Goal: Task Accomplishment & Management: Manage account settings

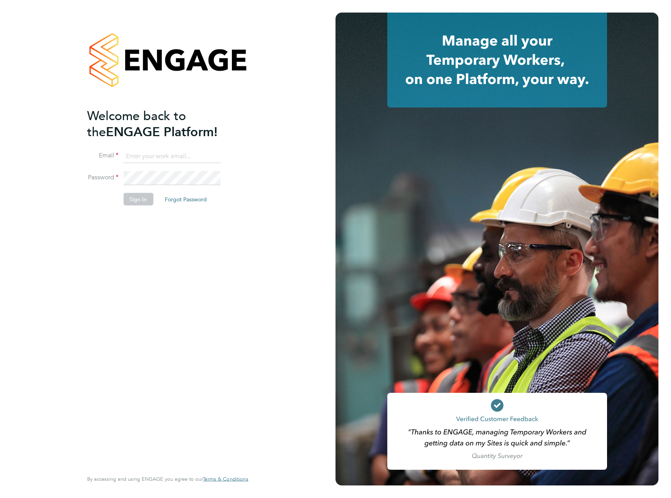
type input "craig.kennedy@vistry.co.uk"
click at [138, 202] on button "Sign In" at bounding box center [138, 199] width 30 height 13
click at [139, 197] on button "Sign In" at bounding box center [138, 199] width 30 height 13
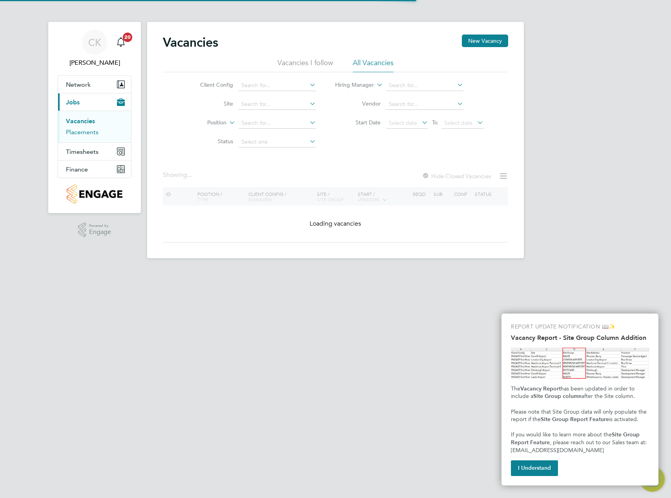
click at [77, 133] on link "Placements" at bounding box center [82, 131] width 33 height 7
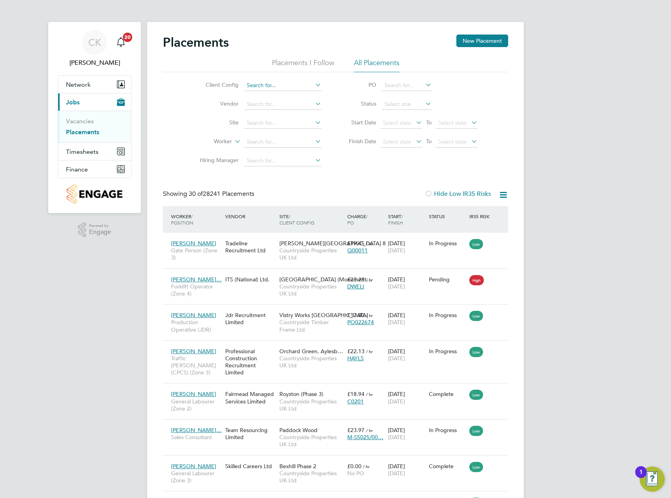
click at [284, 88] on input at bounding box center [282, 85] width 77 height 11
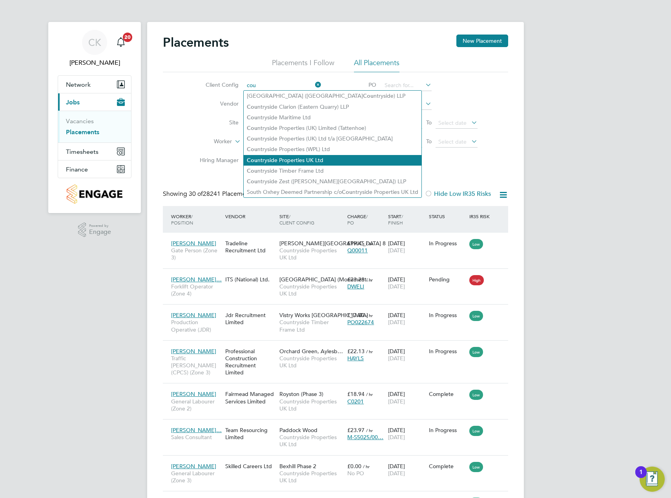
click at [303, 156] on li "Cou ntryside Properties UK Ltd" at bounding box center [333, 160] width 178 height 11
type input "Countryside Properties UK Ltd"
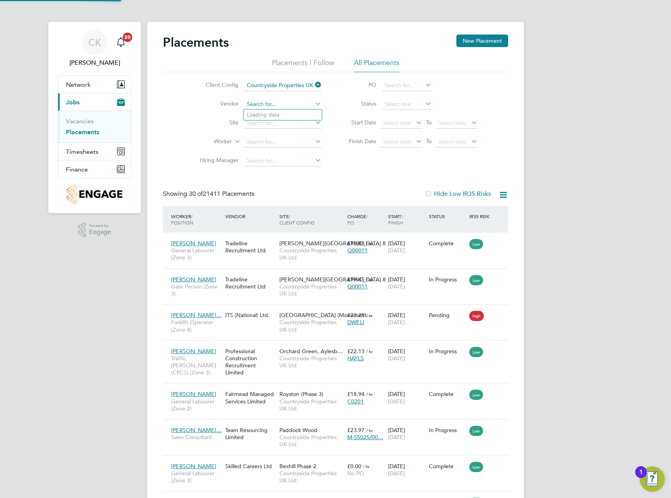
click at [258, 102] on input at bounding box center [282, 104] width 77 height 11
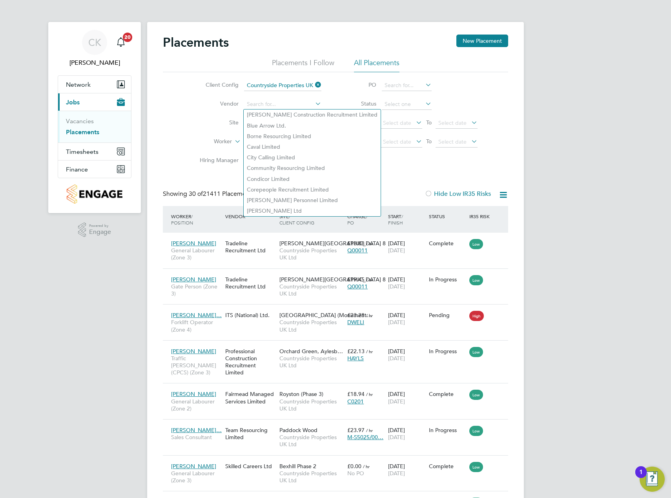
drag, startPoint x: 200, startPoint y: 135, endPoint x: 232, endPoint y: 124, distance: 33.6
click at [201, 135] on li "Worker" at bounding box center [258, 142] width 148 height 19
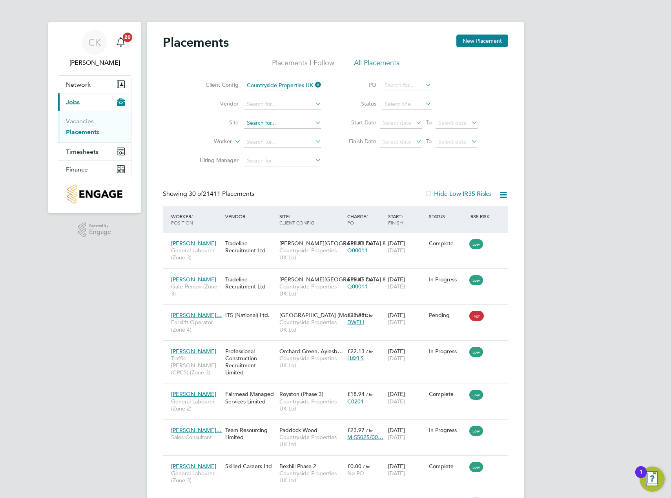
click at [259, 122] on input at bounding box center [282, 123] width 77 height 11
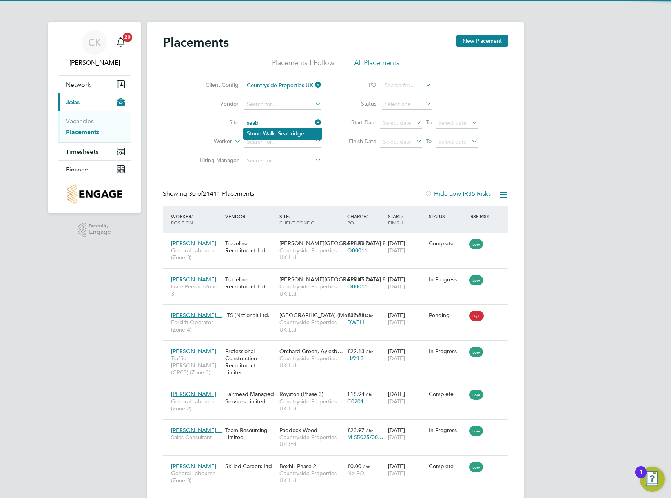
type input "Stone Walk - Seabridge"
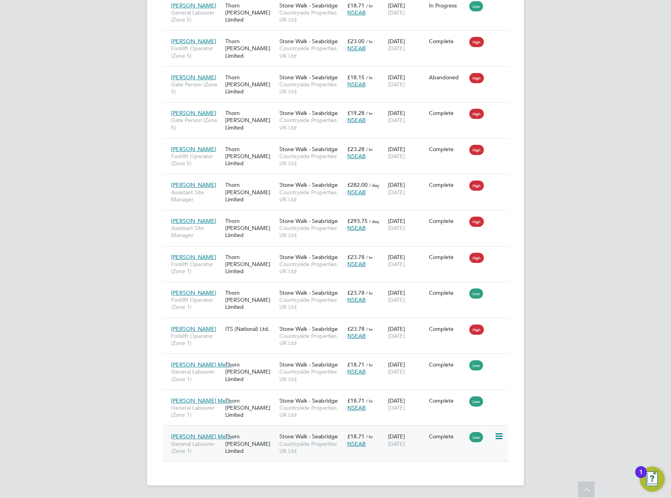
click at [209, 442] on span "General Labourer (Zone 1)" at bounding box center [196, 447] width 50 height 14
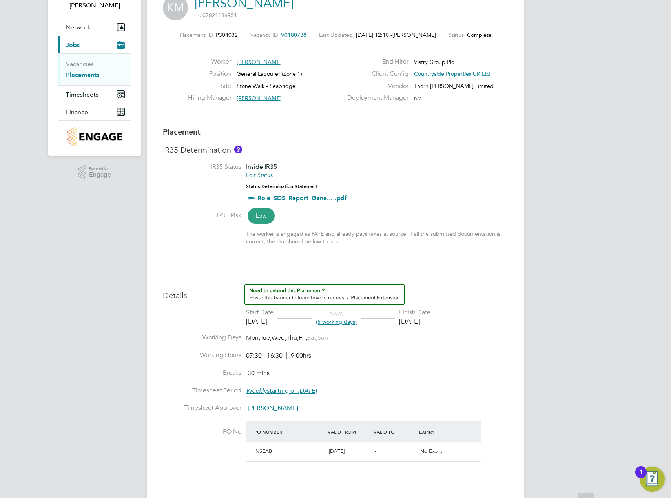
scroll to position [157, 0]
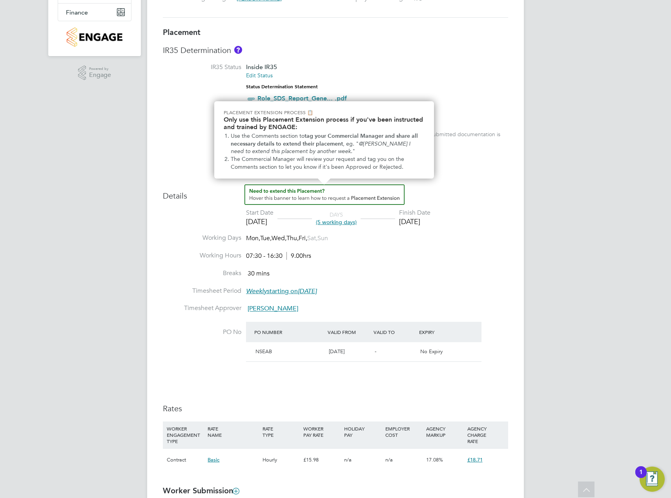
click at [348, 197] on img "How to extend a Placement?" at bounding box center [324, 194] width 160 height 20
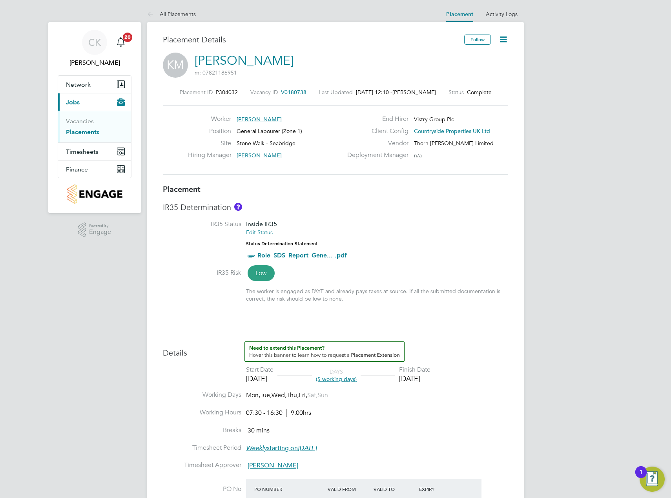
click at [504, 43] on icon at bounding box center [503, 40] width 10 height 10
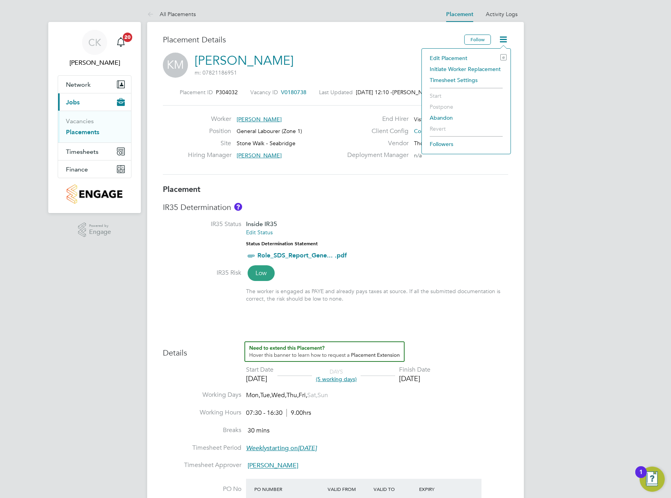
click at [449, 58] on li "Edit Placement e" at bounding box center [466, 58] width 81 height 11
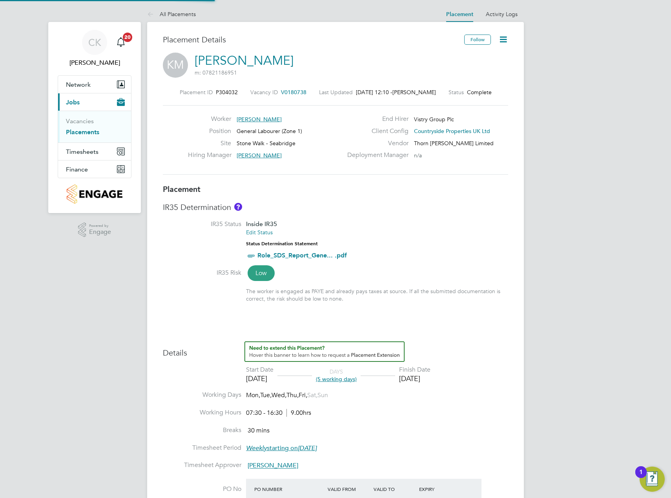
type input "Daniel Myatt"
type input "[PERSON_NAME]"
type input "22 Sep 2025"
type input "26 Sep 2025"
type input "07:30"
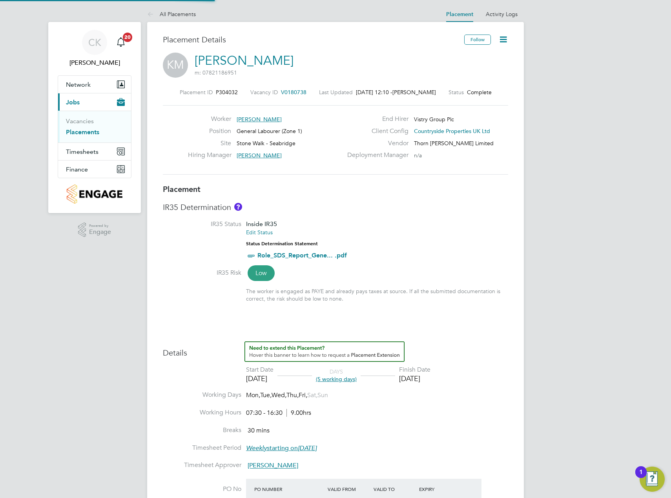
type input "16:30"
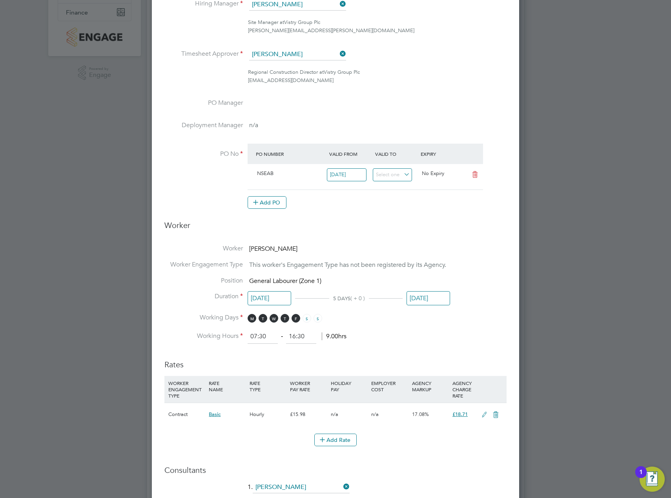
click at [432, 296] on input "26 Sep 2025" at bounding box center [429, 298] width 44 height 15
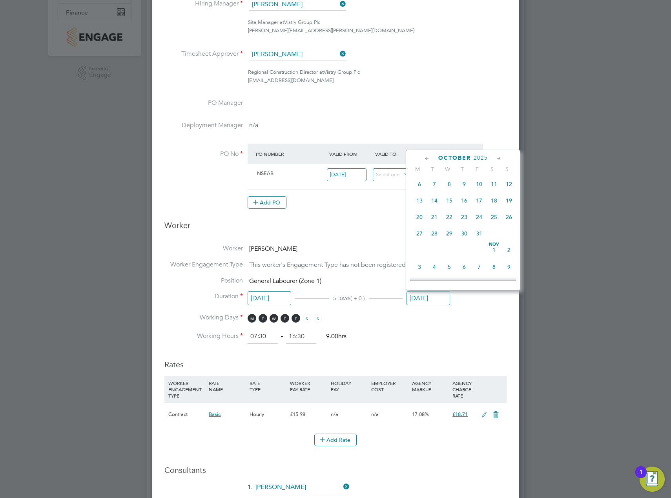
click at [420, 224] on span "20" at bounding box center [419, 217] width 15 height 15
type input "20 Oct 2025"
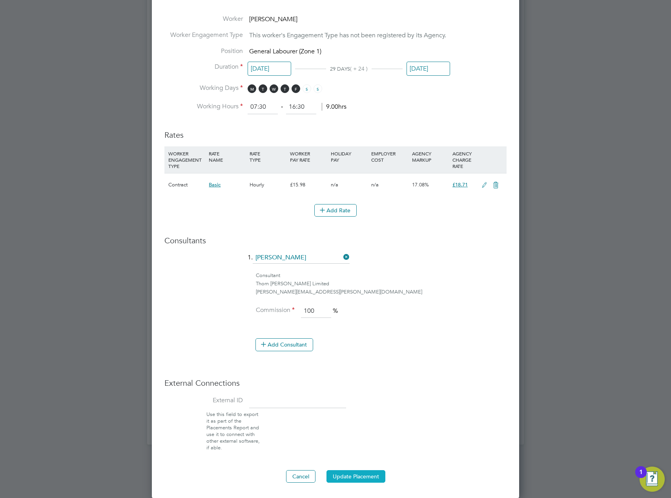
click at [366, 477] on button "Update Placement" at bounding box center [355, 476] width 59 height 13
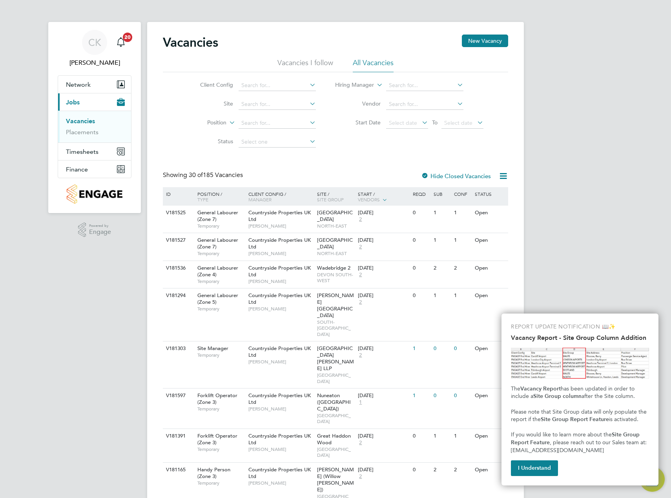
click at [94, 133] on link "Placements" at bounding box center [82, 131] width 33 height 7
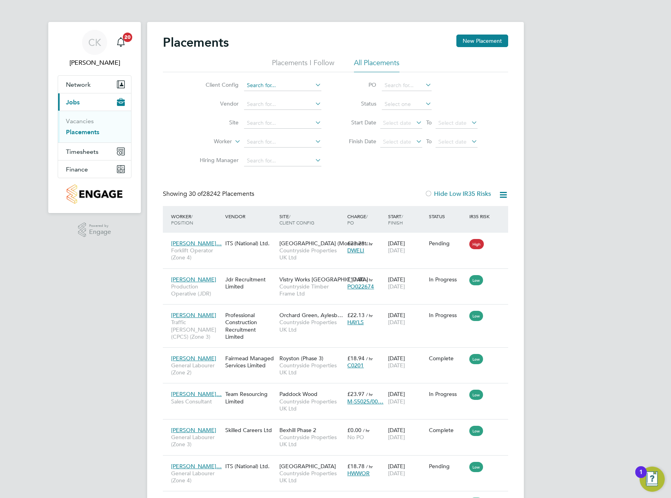
click at [292, 87] on input at bounding box center [282, 85] width 77 height 11
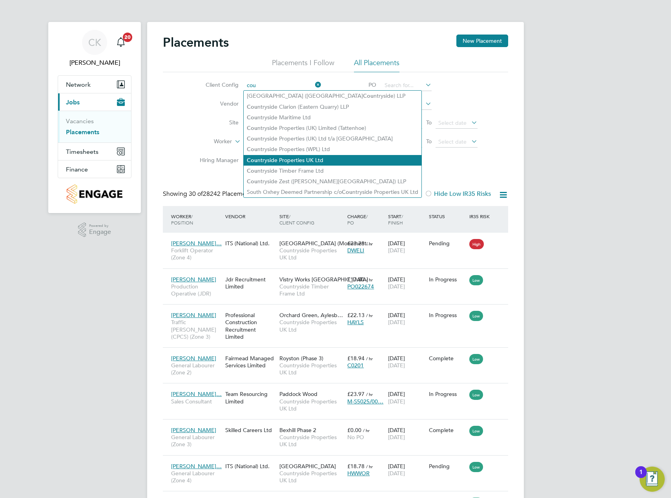
type input "Countryside Properties UK Ltd"
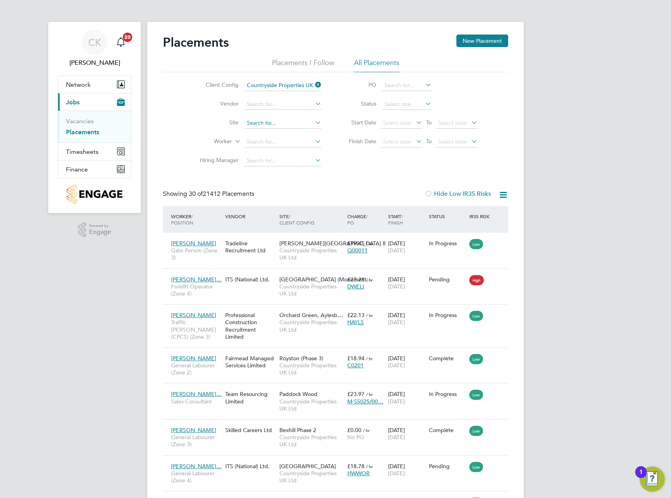
click at [267, 124] on input at bounding box center [282, 123] width 77 height 11
click at [272, 131] on li "Edwal ton" at bounding box center [297, 133] width 106 height 11
type input "Edwalton"
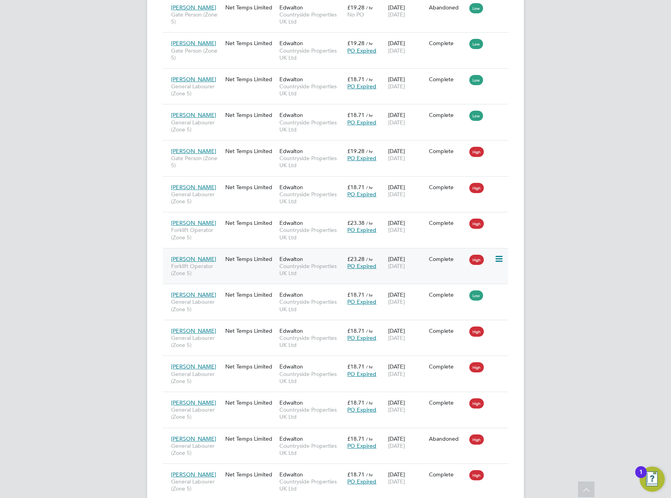
click at [197, 261] on span "[PERSON_NAME]" at bounding box center [193, 258] width 45 height 7
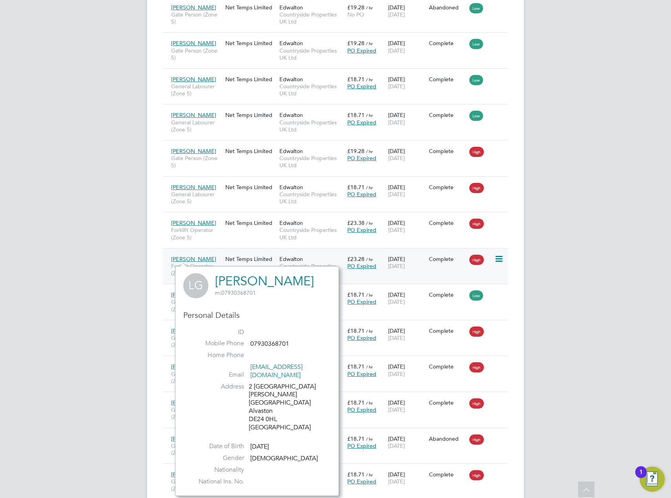
click at [206, 258] on div "Liam Gange Forklift Operator (Zone 5)" at bounding box center [196, 266] width 54 height 29
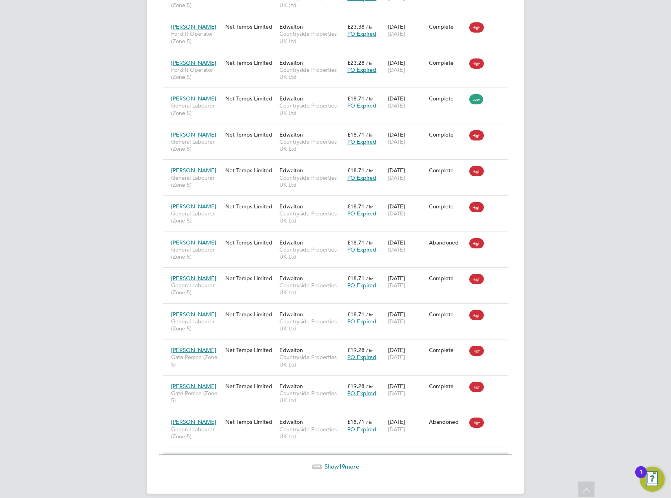
click at [327, 466] on span "Show 19 more" at bounding box center [342, 466] width 35 height 7
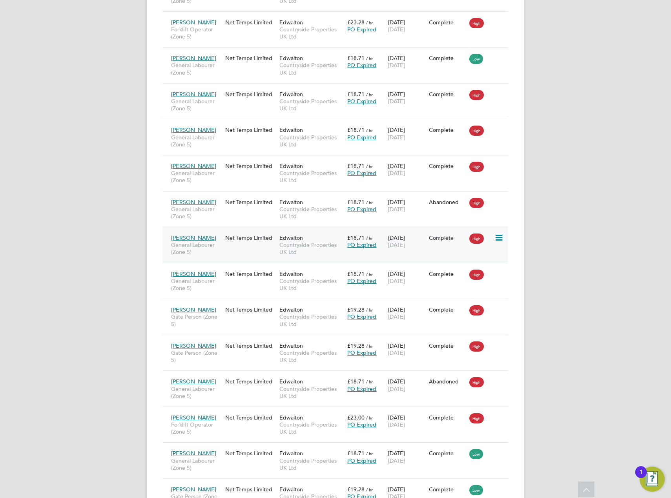
click at [206, 237] on div "Dean Pykett General Labourer (Zone 5)" at bounding box center [196, 244] width 54 height 29
click at [496, 58] on icon at bounding box center [498, 57] width 8 height 9
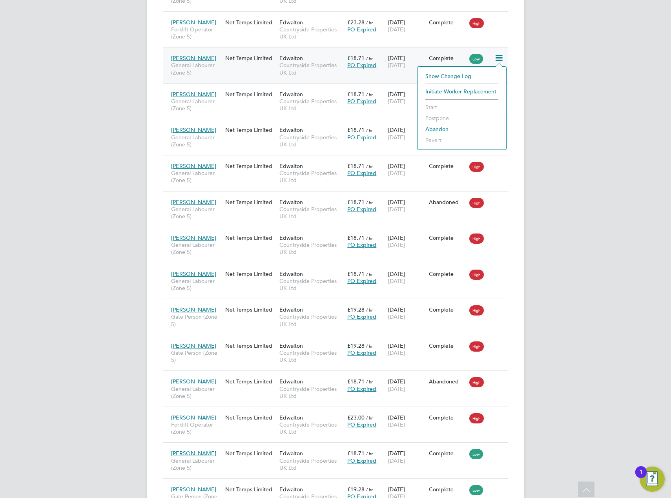
click at [249, 68] on div "Daniel Morrell-Birks General Labourer (Zone 5) Net Temps Limited Edwalton Count…" at bounding box center [335, 65] width 345 height 36
click at [217, 62] on span "General Labourer (Zone 5)" at bounding box center [196, 69] width 50 height 14
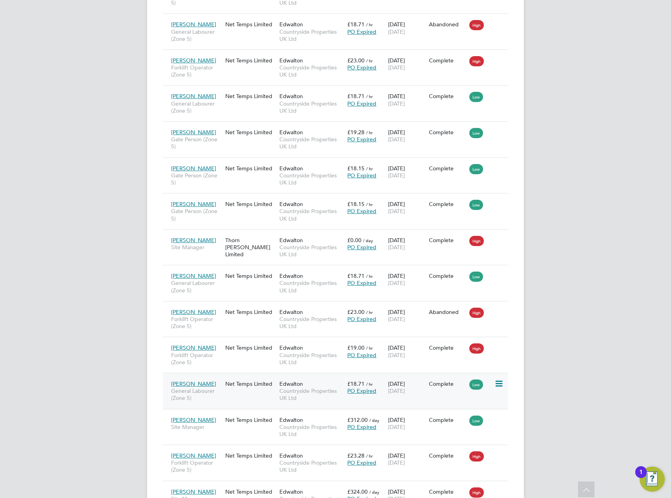
scroll to position [1257, 0]
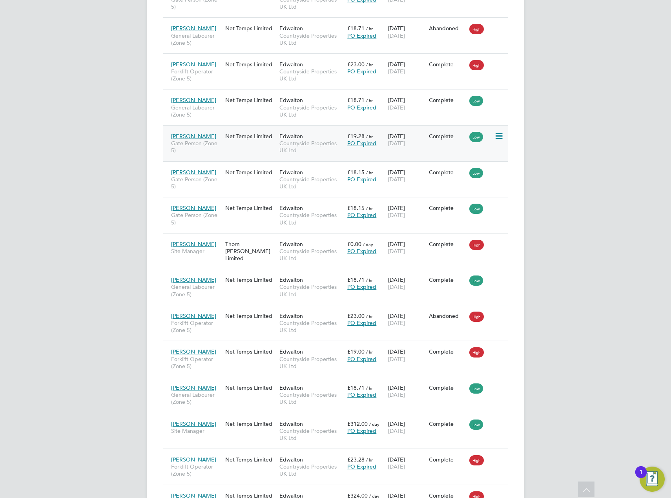
click at [226, 149] on div "Dhruvkumar Patel Gate Person (Zone 5) Net Temps Limited Edwalton Countryside Pr…" at bounding box center [335, 143] width 345 height 36
click at [208, 133] on span "Dhruvkumar Patel" at bounding box center [193, 136] width 45 height 7
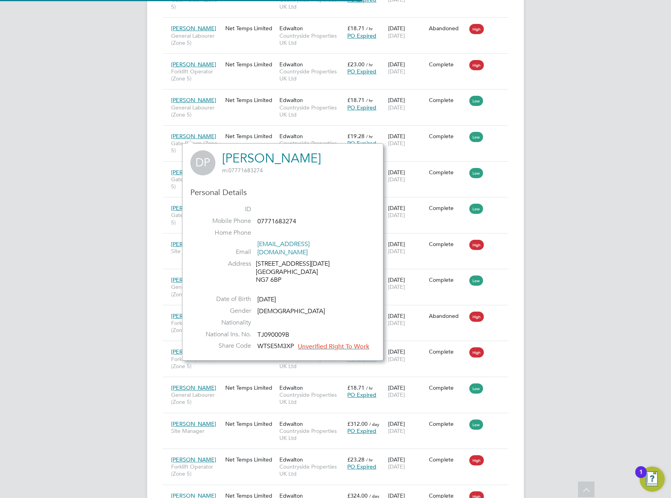
scroll to position [209, 201]
click at [167, 144] on div "Dhruvkumar Patel Gate Person (Zone 5) Net Temps Limited Edwalton Countryside Pr…" at bounding box center [335, 143] width 345 height 36
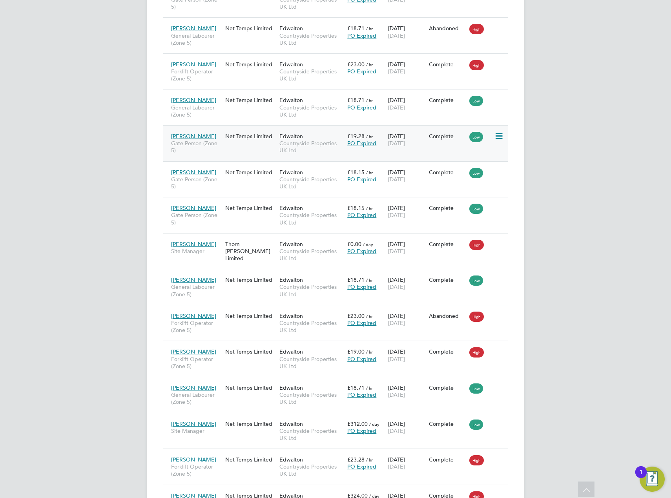
click at [237, 148] on div "Dhruvkumar Patel Gate Person (Zone 5) Net Temps Limited Edwalton Countryside Pr…" at bounding box center [335, 143] width 345 height 36
click at [498, 134] on icon at bounding box center [498, 135] width 8 height 9
click at [343, 144] on span "Countryside Properties UK Ltd" at bounding box center [311, 147] width 64 height 14
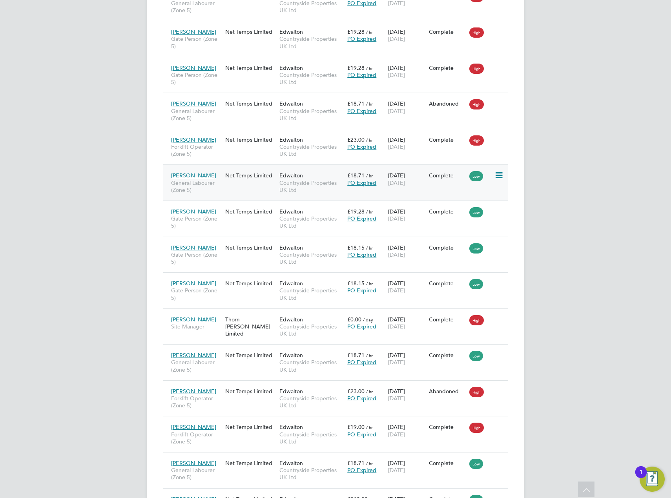
scroll to position [1178, 0]
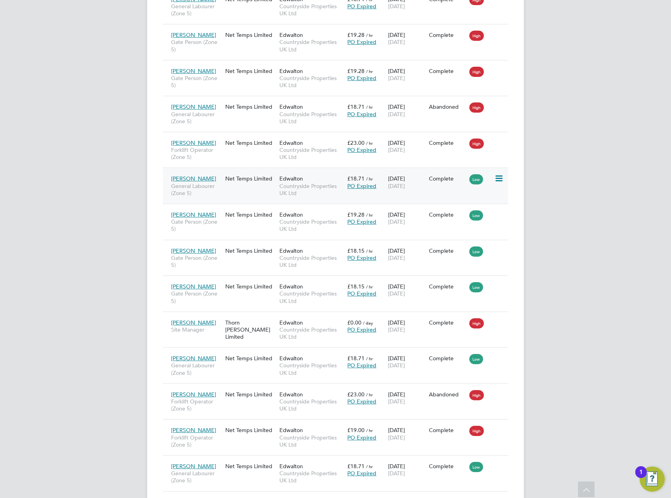
click at [221, 184] on span "General Labourer (Zone 5)" at bounding box center [196, 189] width 50 height 14
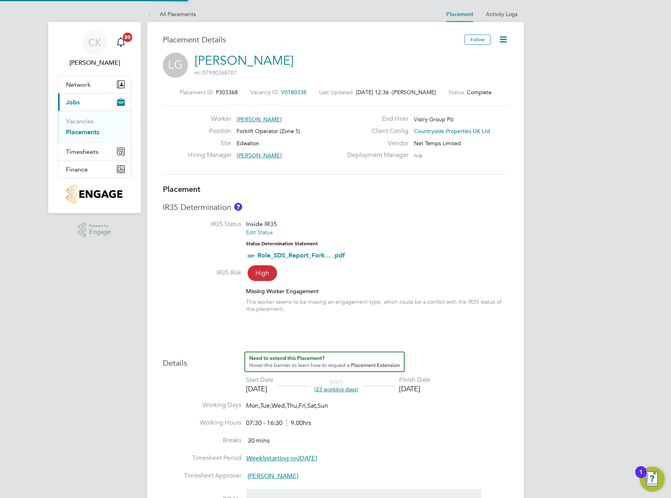
click at [504, 42] on icon at bounding box center [503, 40] width 10 height 10
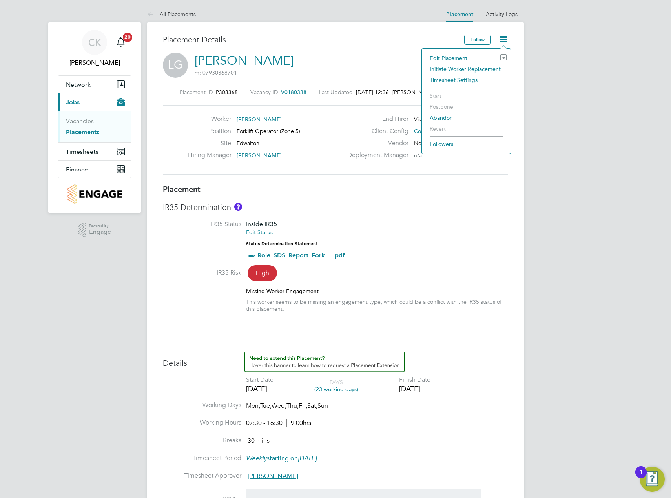
click at [453, 60] on li "Edit Placement e" at bounding box center [466, 58] width 81 height 11
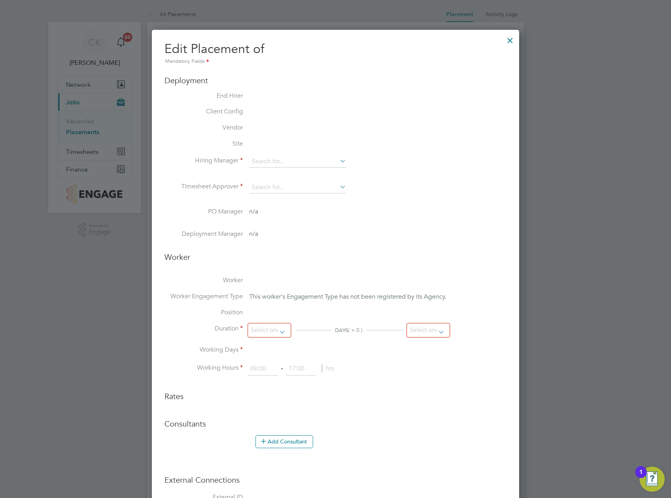
type input "[PERSON_NAME]"
type input "[DATE]"
type input "07:30"
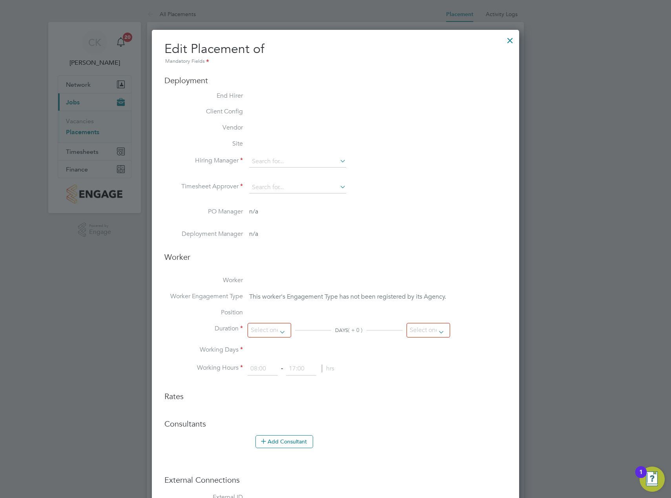
type input "16:30"
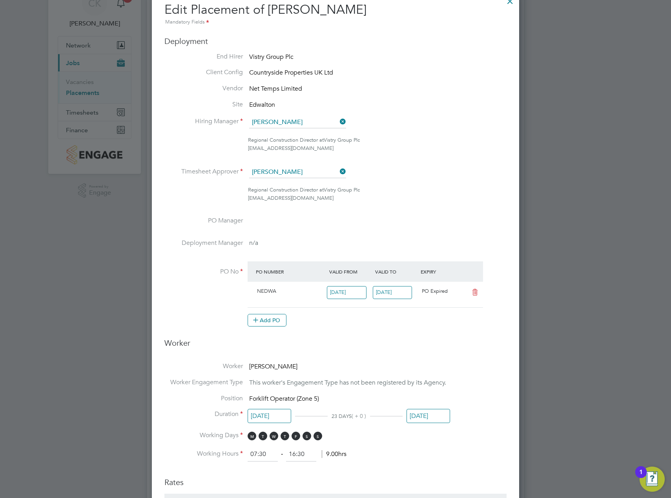
click at [394, 294] on input "[DATE]" at bounding box center [393, 292] width 40 height 13
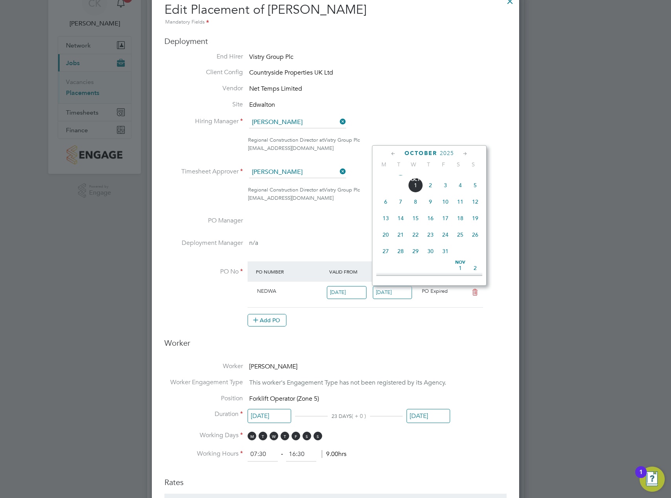
click at [471, 344] on h3 "Worker" at bounding box center [335, 346] width 342 height 16
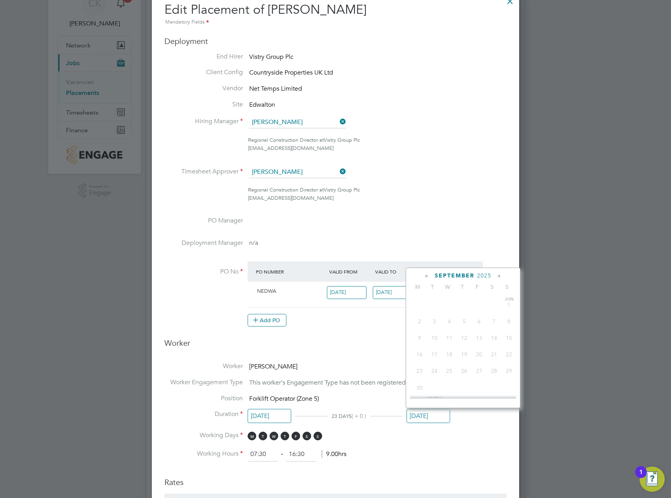
click at [436, 417] on input "[DATE]" at bounding box center [429, 416] width 44 height 15
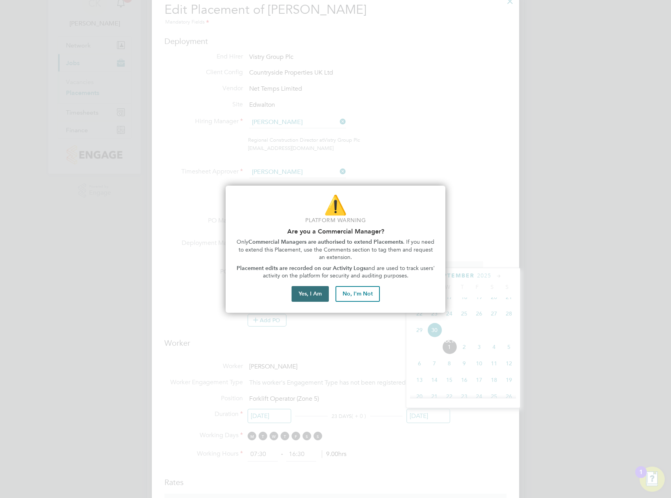
click at [321, 289] on button "Yes, I Am" at bounding box center [310, 294] width 37 height 16
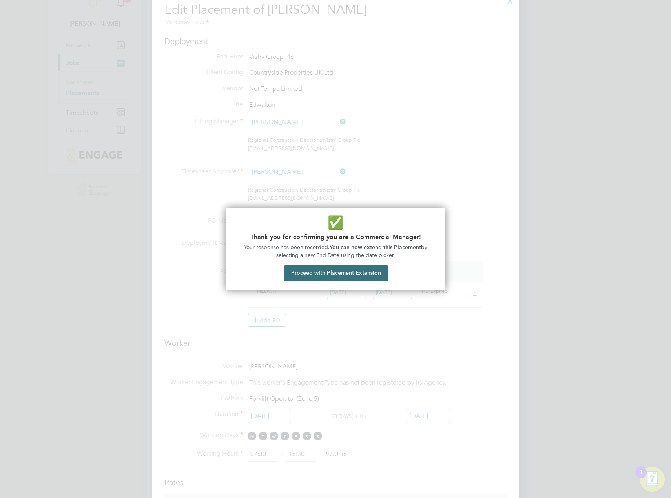
click at [337, 274] on button "Proceed with Placement Extension" at bounding box center [336, 273] width 104 height 16
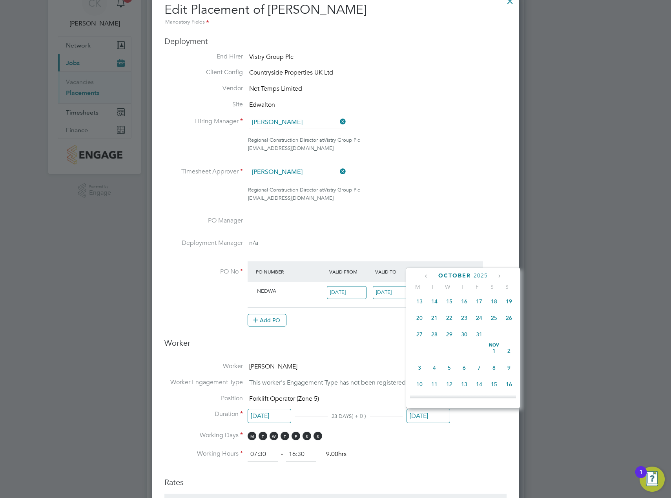
click at [478, 342] on span "31" at bounding box center [479, 334] width 15 height 15
type input "[DATE]"
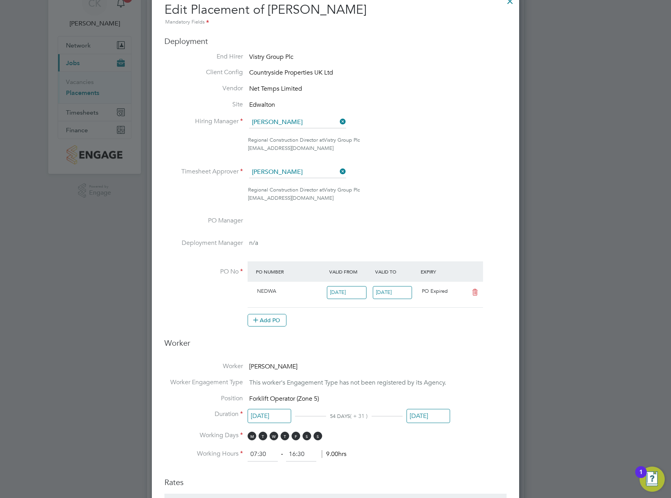
click at [476, 354] on ng-form "Deployment End Hirer Vistry Group Plc Client Config Countryside Properties UK L…" at bounding box center [335, 433] width 342 height 794
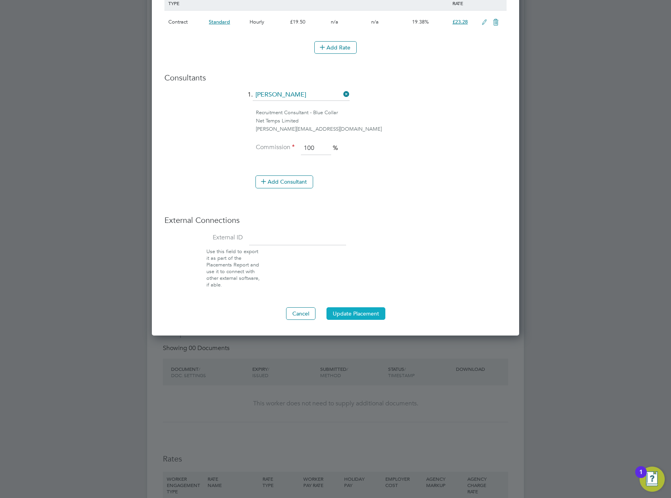
click at [362, 308] on button "Update Placement" at bounding box center [355, 313] width 59 height 13
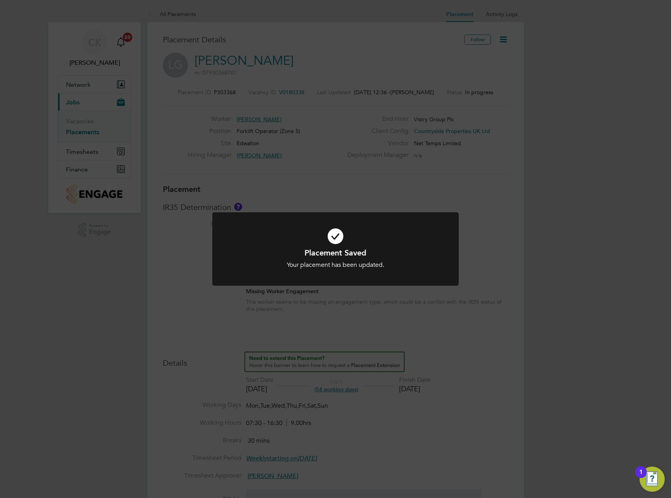
click at [495, 151] on div "Placement Saved Your placement has been updated. Cancel Okay" at bounding box center [335, 249] width 671 height 498
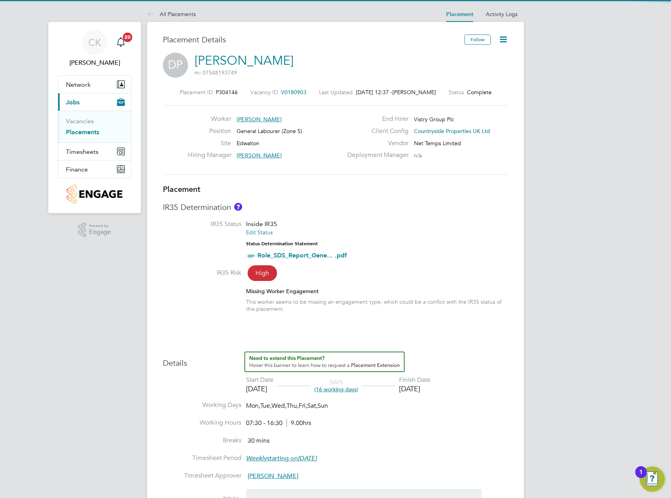
click at [507, 39] on icon at bounding box center [503, 40] width 10 height 10
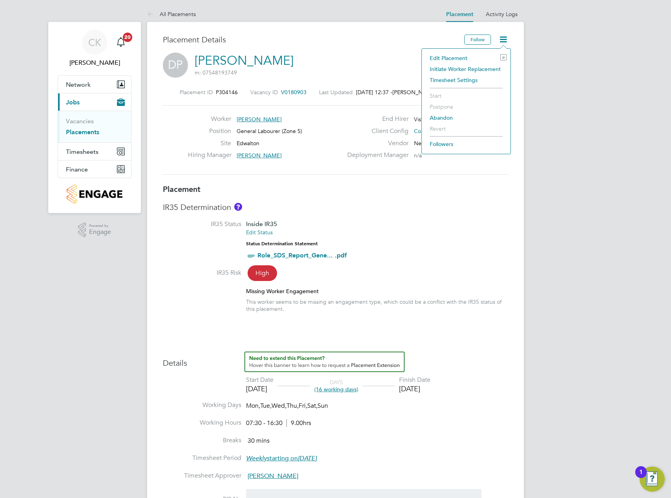
click at [461, 56] on li "Edit Placement e" at bounding box center [466, 58] width 81 height 11
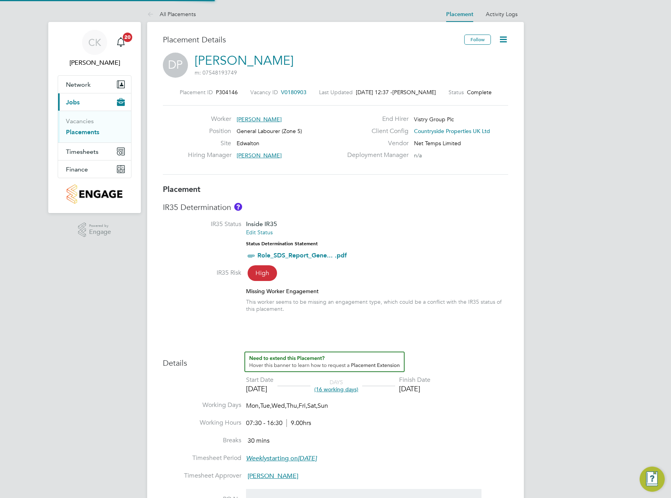
type input "James Todd"
type input "[PERSON_NAME]"
type input "15 Sep 2025"
type input "[DATE]"
type input "07:30"
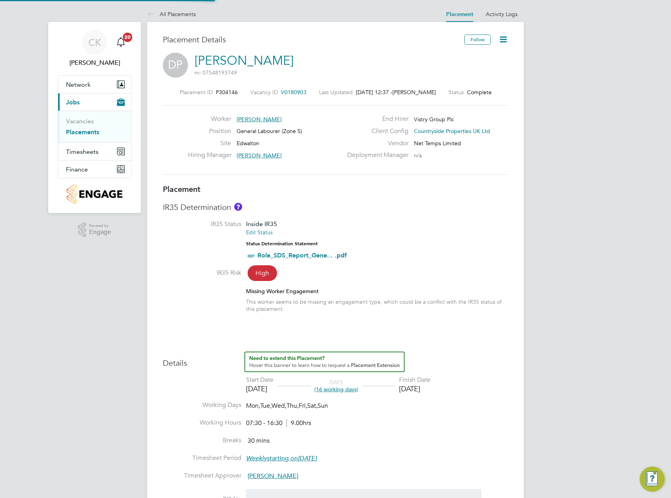
type input "16:30"
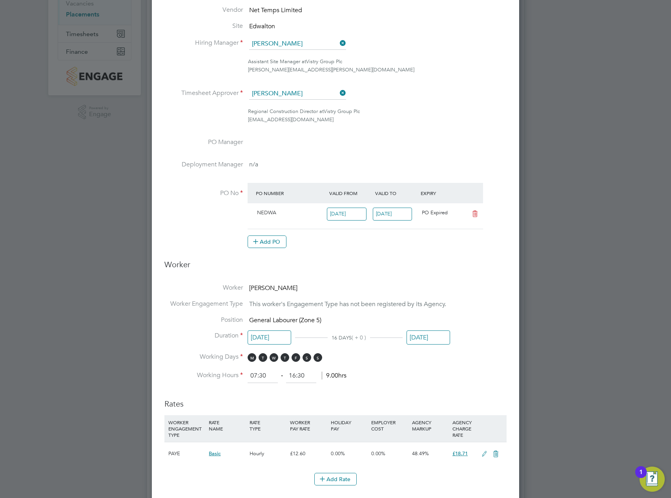
click at [429, 335] on input "[DATE]" at bounding box center [429, 337] width 44 height 15
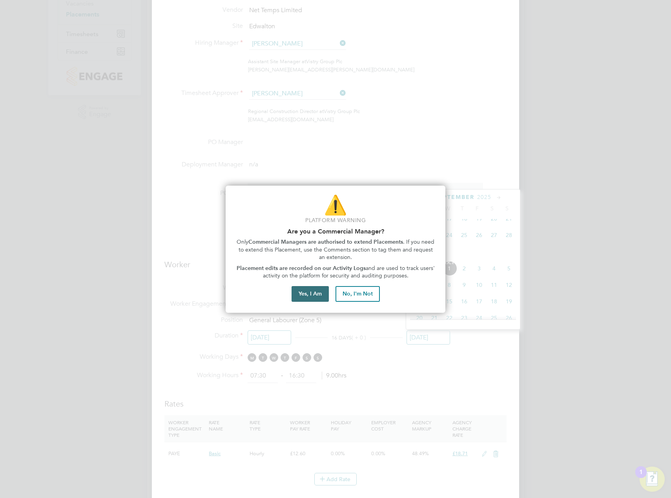
click at [315, 293] on button "Yes, I Am" at bounding box center [310, 294] width 37 height 16
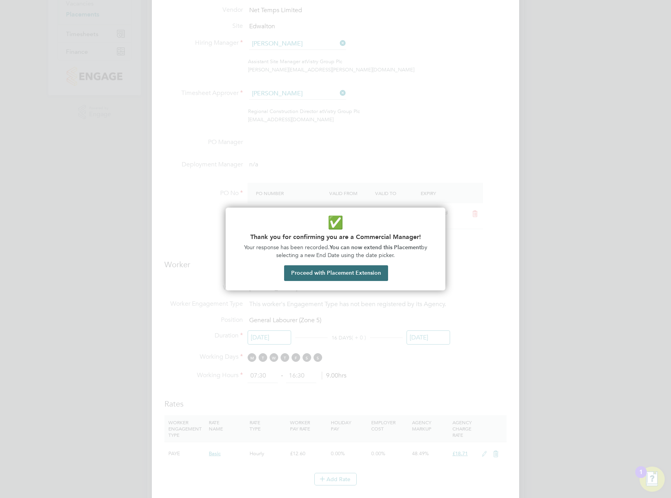
click at [341, 268] on button "Proceed with Placement Extension" at bounding box center [336, 273] width 104 height 16
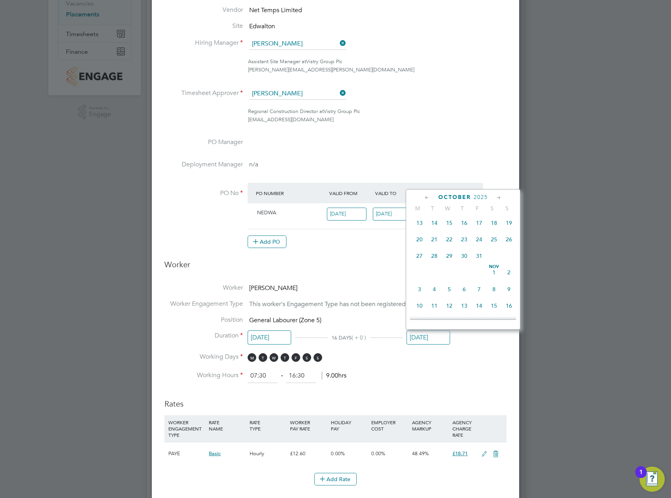
click at [479, 263] on span "31" at bounding box center [479, 255] width 15 height 15
type input "[DATE]"
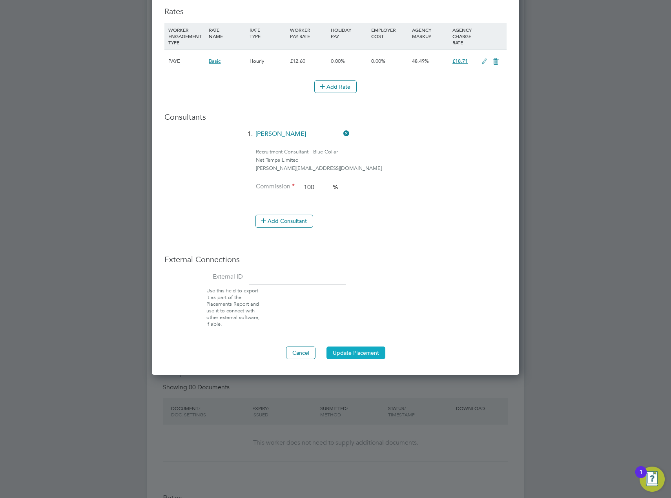
click at [374, 353] on button "Update Placement" at bounding box center [355, 352] width 59 height 13
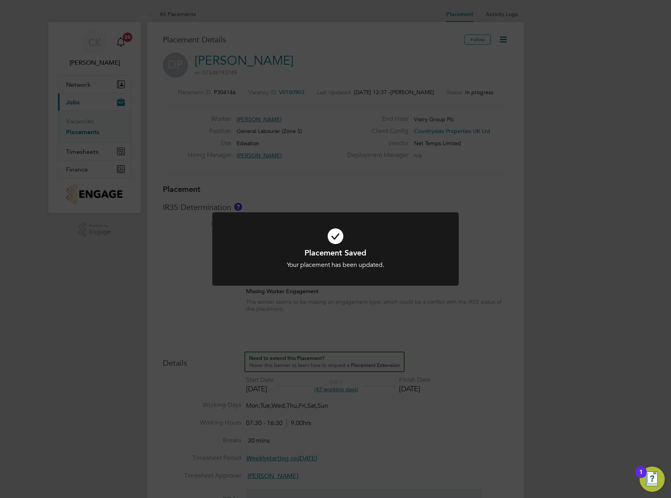
click at [498, 162] on div "Placement Saved Your placement has been updated. Cancel Okay" at bounding box center [335, 249] width 671 height 498
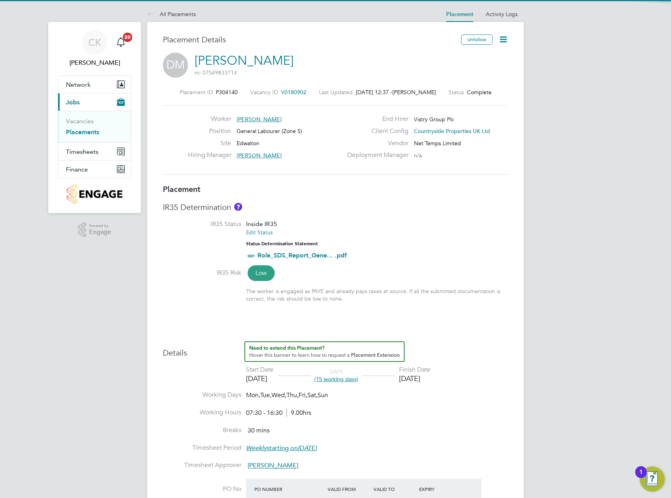
click at [503, 40] on icon at bounding box center [503, 40] width 10 height 10
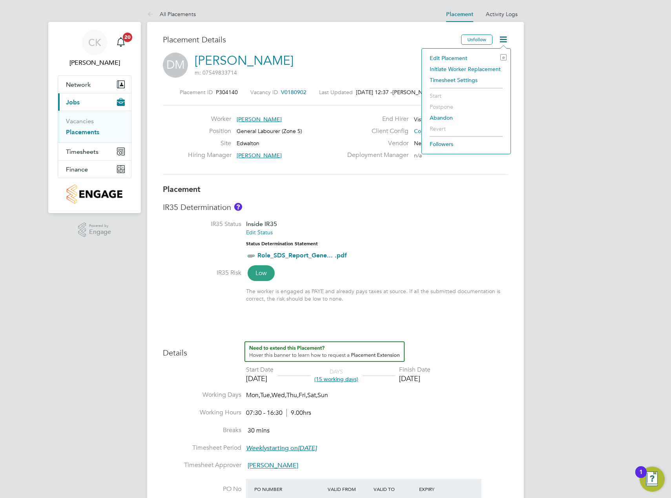
click at [451, 56] on li "Edit Placement e" at bounding box center [466, 58] width 81 height 11
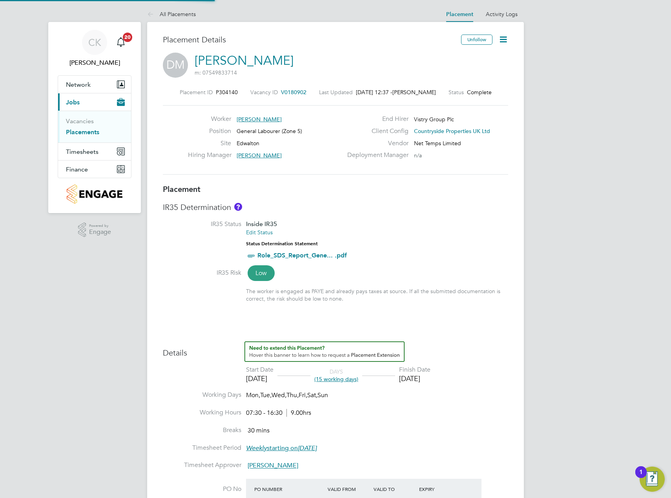
type input "[PERSON_NAME]"
type input "[DATE]"
type input "07:30"
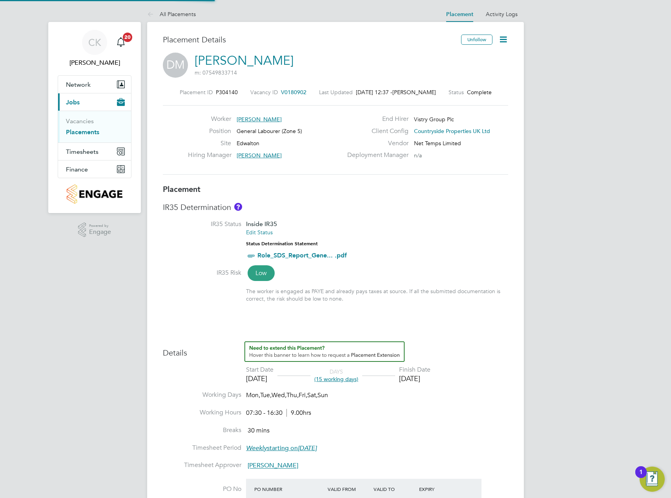
type input "16:30"
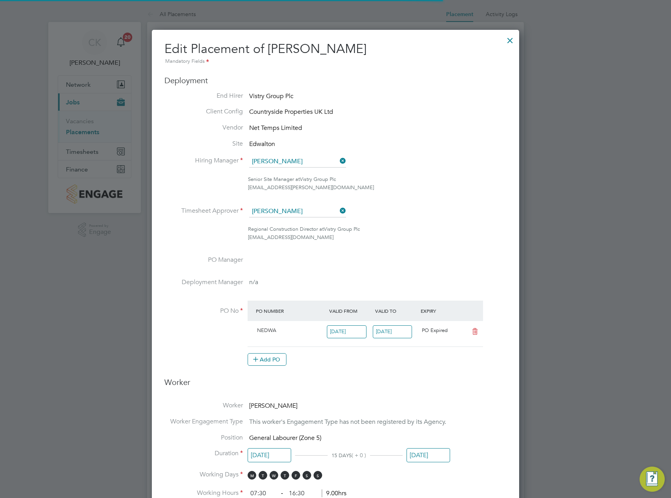
scroll to position [4, 4]
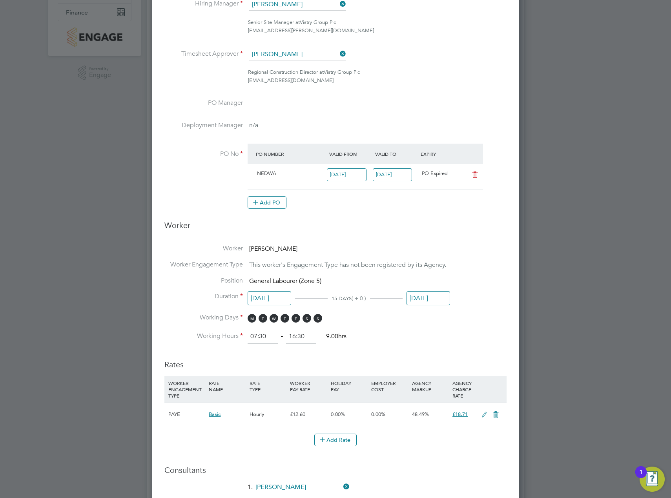
click at [427, 299] on input "[DATE]" at bounding box center [429, 298] width 44 height 15
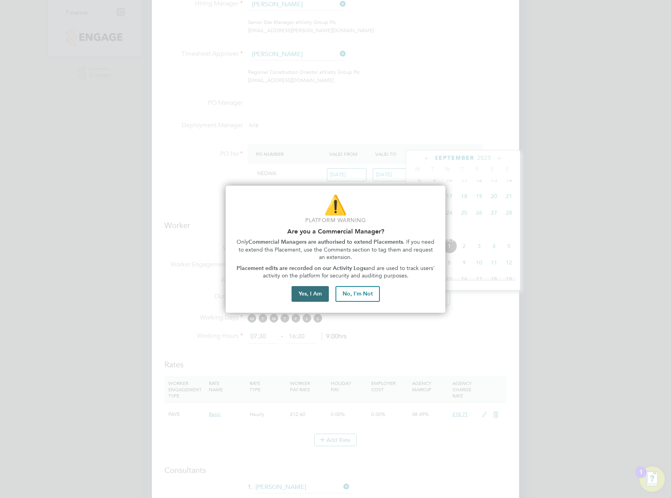
click at [316, 294] on button "Yes, I Am" at bounding box center [310, 294] width 37 height 16
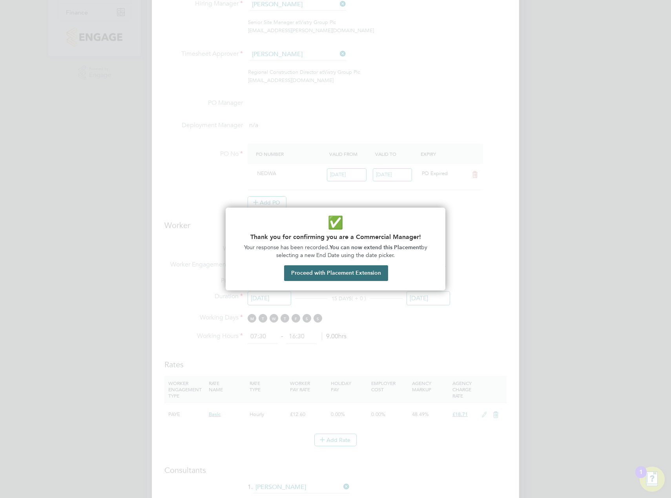
click at [350, 275] on button "Proceed with Placement Extension" at bounding box center [336, 273] width 104 height 16
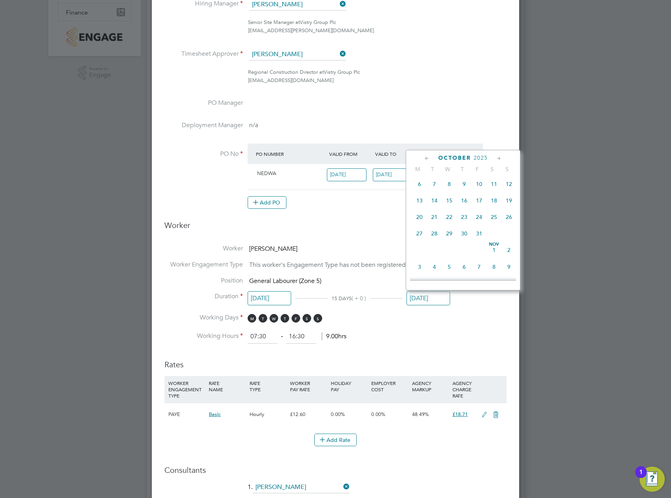
click at [480, 241] on span "31" at bounding box center [479, 233] width 15 height 15
type input "[DATE]"
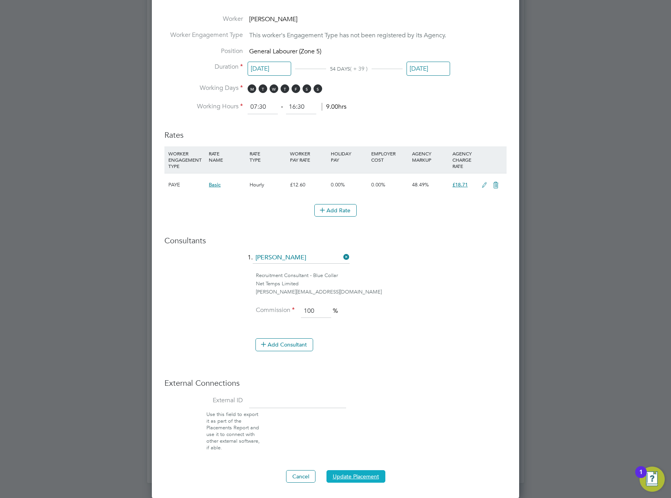
click at [368, 476] on button "Update Placement" at bounding box center [355, 476] width 59 height 13
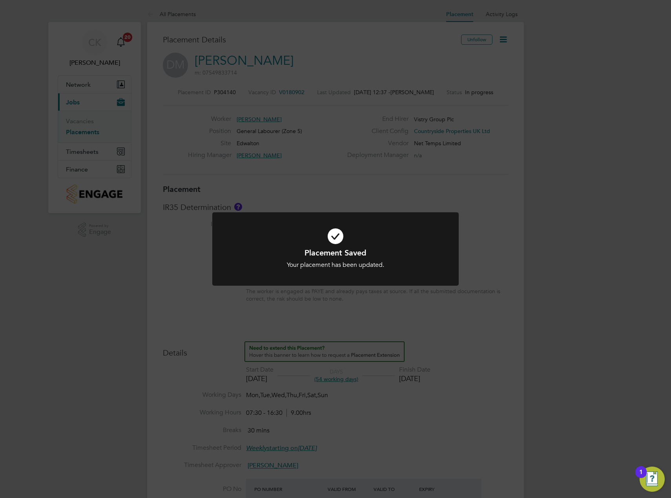
click at [543, 152] on div "Placement Saved Your placement has been updated. Cancel Okay" at bounding box center [335, 249] width 671 height 498
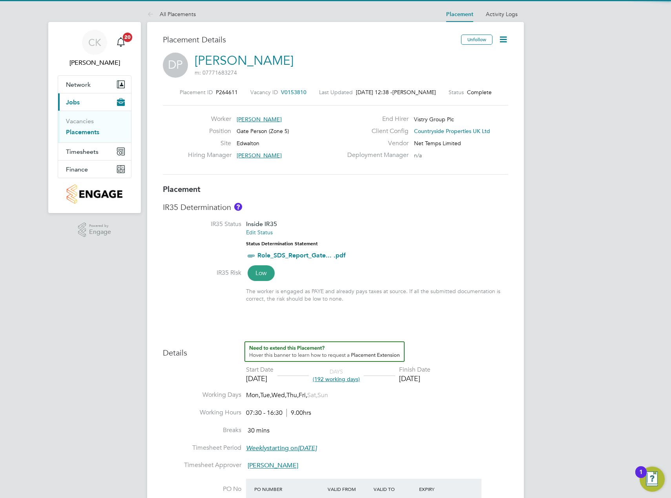
click at [504, 38] on icon at bounding box center [503, 40] width 10 height 10
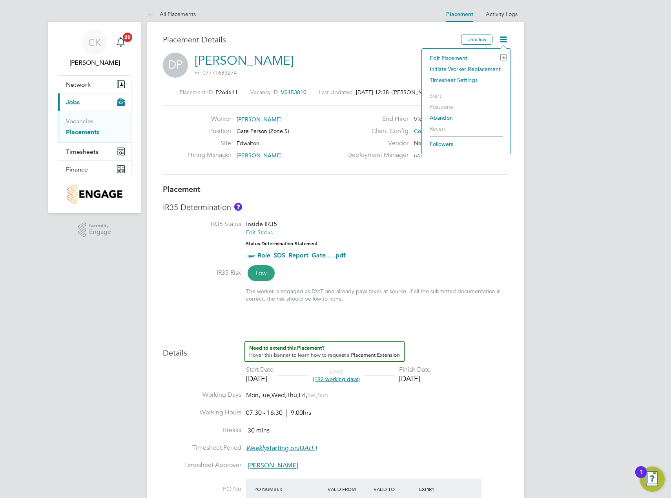
click at [456, 54] on li "Edit Placement e" at bounding box center [466, 58] width 81 height 11
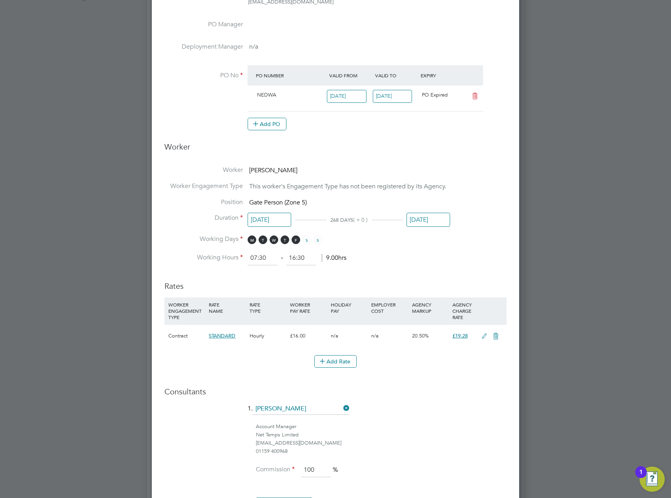
click at [435, 217] on input "[DATE]" at bounding box center [429, 220] width 44 height 15
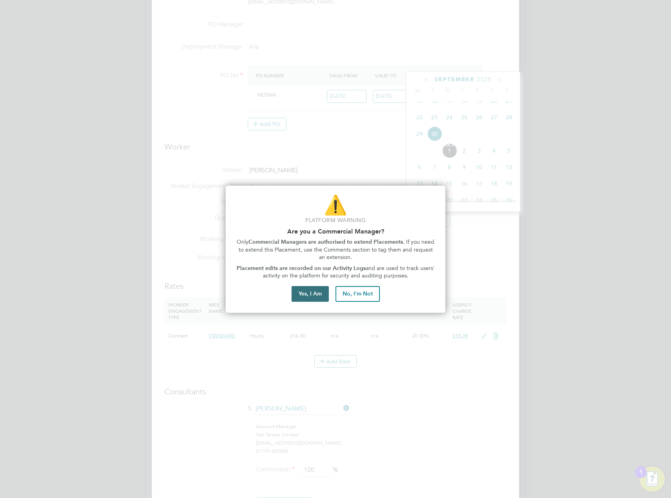
click at [320, 293] on button "Yes, I Am" at bounding box center [310, 294] width 37 height 16
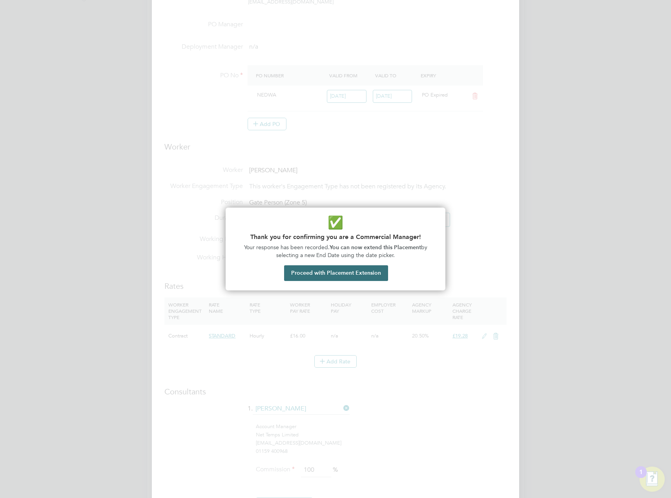
click at [348, 277] on button "Proceed with Placement Extension" at bounding box center [336, 273] width 104 height 16
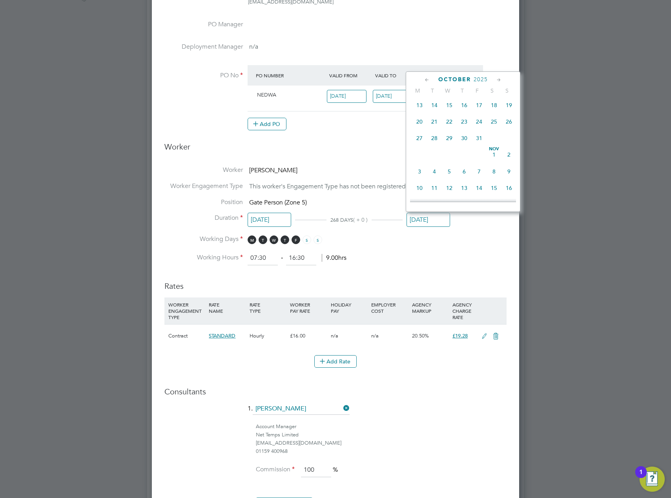
click at [477, 146] on span "31" at bounding box center [479, 138] width 15 height 15
type input "[DATE]"
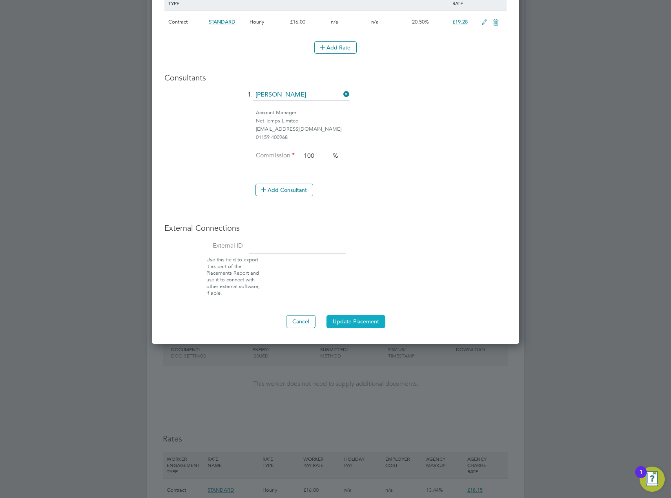
click at [364, 317] on button "Update Placement" at bounding box center [355, 321] width 59 height 13
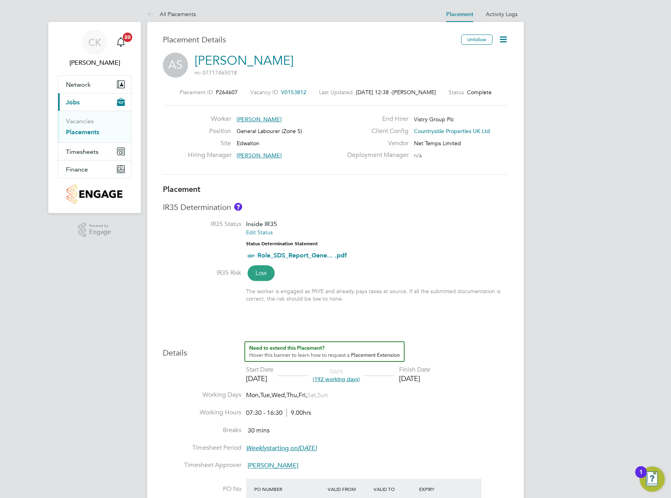
click at [504, 40] on icon at bounding box center [503, 40] width 10 height 10
click at [459, 61] on li "Edit Placement e" at bounding box center [466, 58] width 81 height 11
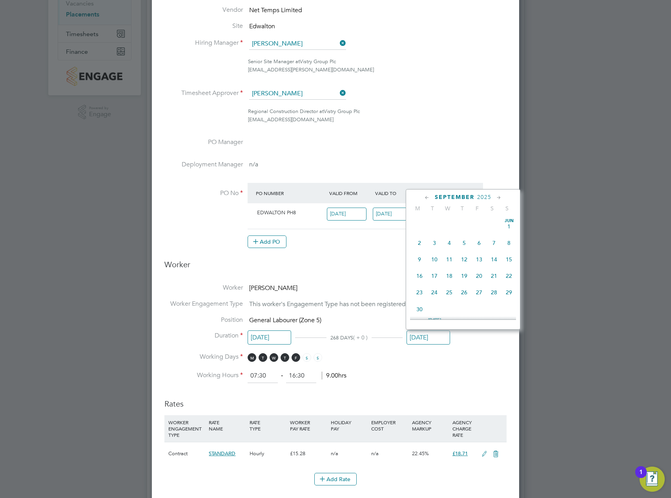
click at [425, 339] on input "[DATE]" at bounding box center [429, 337] width 44 height 15
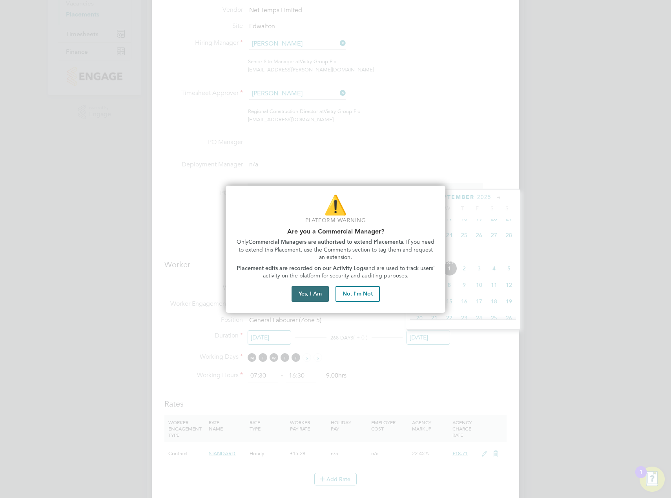
click at [323, 297] on button "Yes, I Am" at bounding box center [310, 294] width 37 height 16
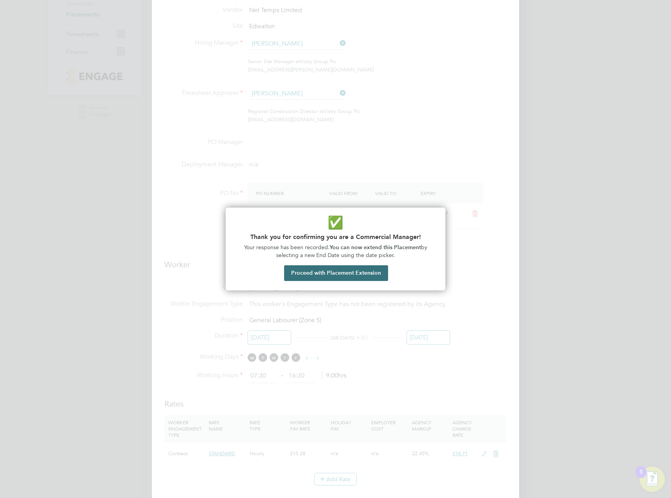
click at [350, 271] on button "Proceed with Placement Extension" at bounding box center [336, 273] width 104 height 16
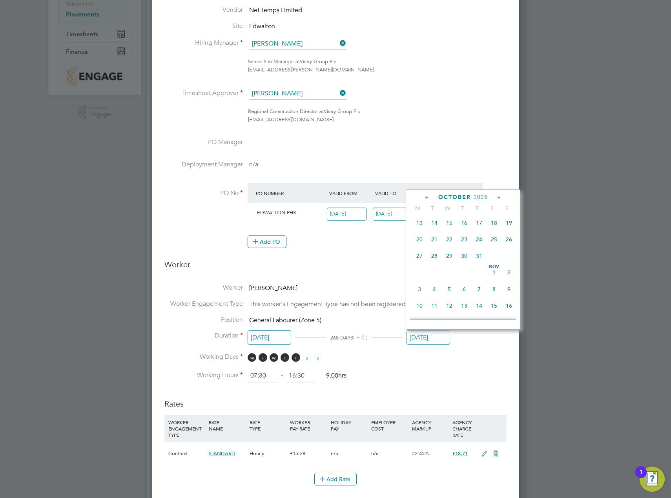
click at [477, 263] on span "31" at bounding box center [479, 255] width 15 height 15
type input "[DATE]"
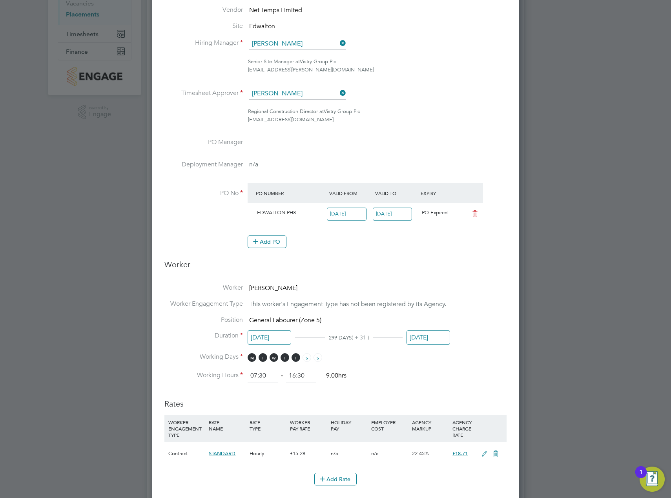
click at [467, 359] on li "Working Days M T W T F S S" at bounding box center [335, 361] width 342 height 16
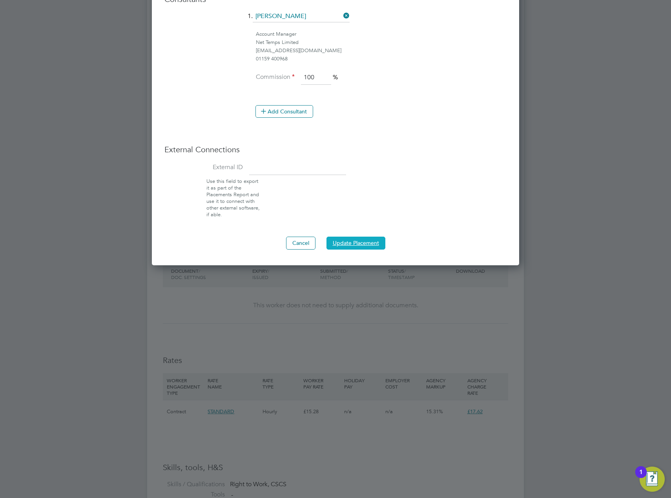
click at [358, 242] on button "Update Placement" at bounding box center [355, 243] width 59 height 13
